Goal: Information Seeking & Learning: Learn about a topic

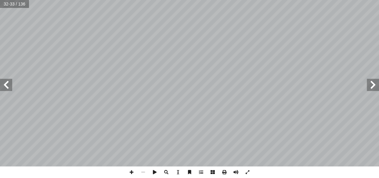
click at [8, 85] on span at bounding box center [6, 85] width 12 height 12
click at [130, 168] on span at bounding box center [132, 172] width 12 height 12
click at [371, 88] on span at bounding box center [373, 85] width 12 height 12
click at [373, 83] on span at bounding box center [373, 85] width 12 height 12
click at [143, 170] on span at bounding box center [143, 172] width 12 height 12
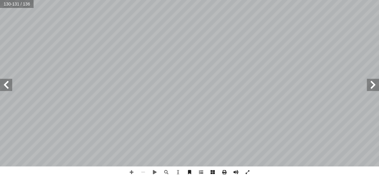
click at [372, 85] on span at bounding box center [373, 85] width 12 height 12
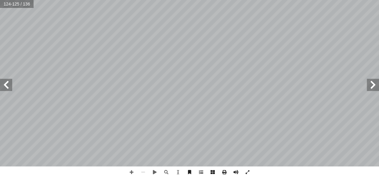
click at [372, 85] on span at bounding box center [373, 85] width 12 height 12
click at [374, 88] on span at bounding box center [373, 85] width 12 height 12
click at [372, 80] on span at bounding box center [373, 85] width 12 height 12
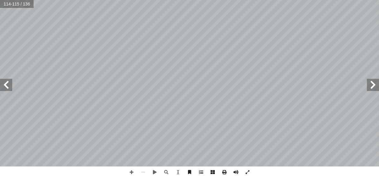
click at [372, 80] on span at bounding box center [373, 85] width 12 height 12
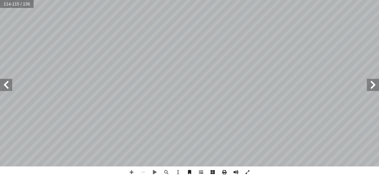
click at [372, 80] on span at bounding box center [373, 85] width 12 height 12
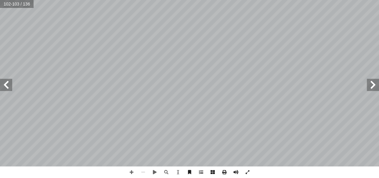
click at [369, 84] on span at bounding box center [373, 85] width 12 height 12
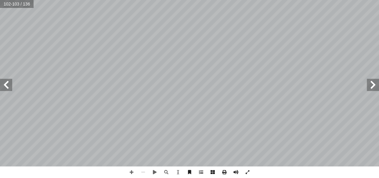
click at [369, 84] on span at bounding box center [373, 85] width 12 height 12
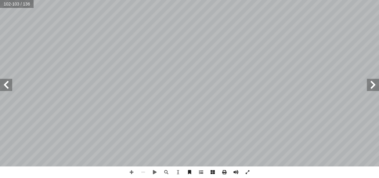
click at [369, 84] on span at bounding box center [373, 85] width 12 height 12
click at [370, 82] on span at bounding box center [373, 85] width 12 height 12
click at [373, 86] on span at bounding box center [373, 85] width 12 height 12
click at [373, 87] on span at bounding box center [373, 85] width 12 height 12
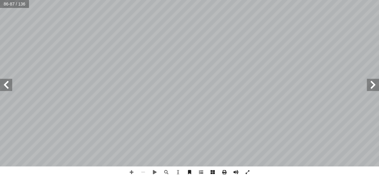
click at [373, 87] on span at bounding box center [373, 85] width 12 height 12
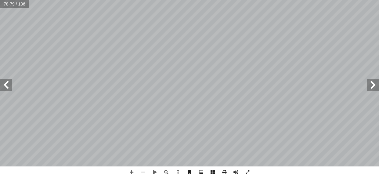
click at [373, 87] on span at bounding box center [373, 85] width 12 height 12
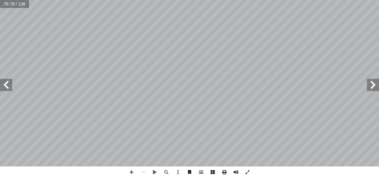
click at [373, 87] on span at bounding box center [373, 85] width 12 height 12
click at [373, 83] on span at bounding box center [373, 85] width 12 height 12
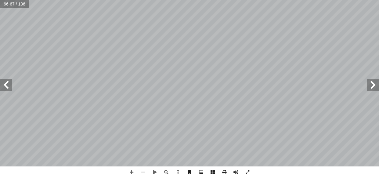
click at [373, 83] on span at bounding box center [373, 85] width 12 height 12
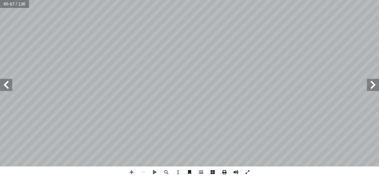
click at [373, 83] on span at bounding box center [373, 85] width 12 height 12
click at [369, 86] on span at bounding box center [373, 85] width 12 height 12
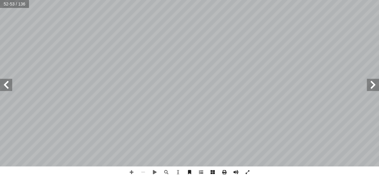
click at [369, 86] on span at bounding box center [373, 85] width 12 height 12
click at [369, 90] on span at bounding box center [373, 85] width 12 height 12
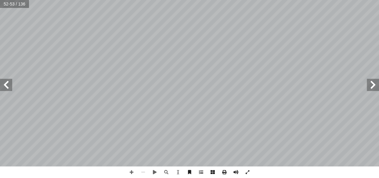
click at [369, 90] on span at bounding box center [373, 85] width 12 height 12
click at [374, 83] on span at bounding box center [373, 85] width 12 height 12
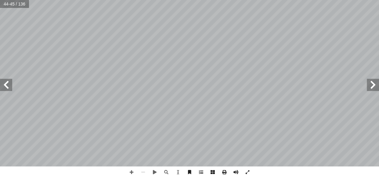
click at [374, 83] on span at bounding box center [373, 85] width 12 height 12
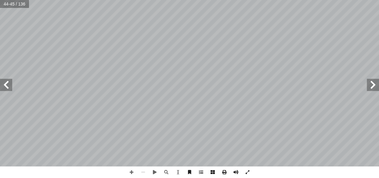
click at [374, 83] on span at bounding box center [373, 85] width 12 height 12
click at [374, 84] on span at bounding box center [373, 85] width 12 height 12
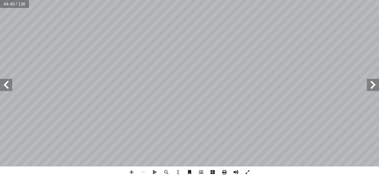
click at [374, 84] on span at bounding box center [373, 85] width 12 height 12
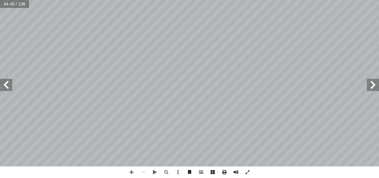
click at [374, 84] on span at bounding box center [373, 85] width 12 height 12
click at [5, 82] on span at bounding box center [6, 85] width 12 height 12
click at [8, 87] on span at bounding box center [6, 85] width 12 height 12
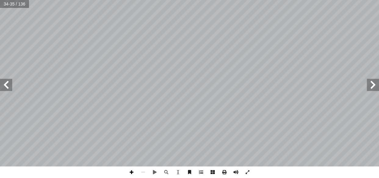
click at [132, 172] on span at bounding box center [132, 172] width 12 height 12
click at [249, 55] on html "الصفحة الرئيسية الصف الأول الصف الثاني الصف الثالث الصف الرابع الصف الخامس الصف…" at bounding box center [189, 27] width 379 height 55
click at [272, 55] on html "الصفحة الرئيسية الصف الأول الصف الثاني الصف الثالث الصف الرابع الصف الخامس الصف…" at bounding box center [189, 27] width 379 height 55
click at [5, 83] on span at bounding box center [6, 85] width 12 height 12
click at [373, 86] on span at bounding box center [373, 85] width 12 height 12
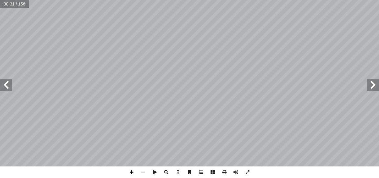
click at [132, 171] on span at bounding box center [132, 172] width 12 height 12
click at [373, 84] on span at bounding box center [373, 85] width 12 height 12
click at [10, 84] on span at bounding box center [6, 85] width 12 height 12
click at [6, 88] on span at bounding box center [6, 85] width 12 height 12
click at [376, 88] on span at bounding box center [373, 85] width 12 height 12
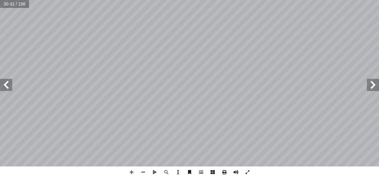
click at [6, 86] on span at bounding box center [6, 85] width 12 height 12
click at [377, 85] on span at bounding box center [373, 85] width 12 height 12
